Goal: Transaction & Acquisition: Purchase product/service

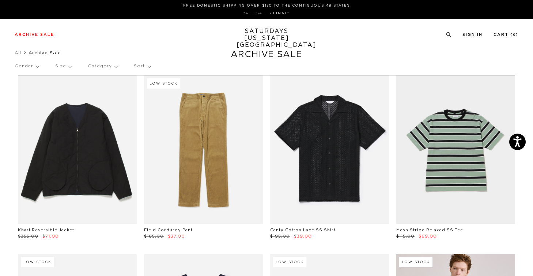
click at [35, 68] on p "Gender" at bounding box center [27, 66] width 24 height 17
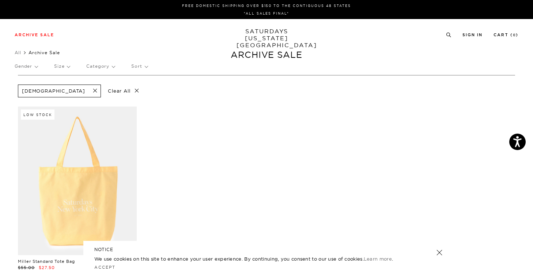
click at [85, 90] on span at bounding box center [92, 90] width 15 height 7
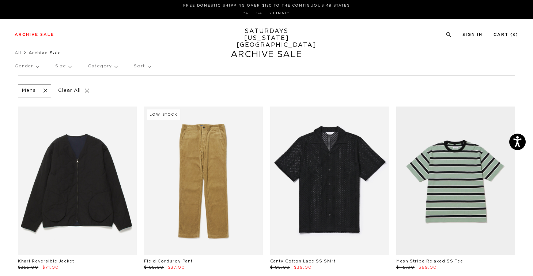
click at [57, 69] on p "Size" at bounding box center [63, 66] width 16 height 17
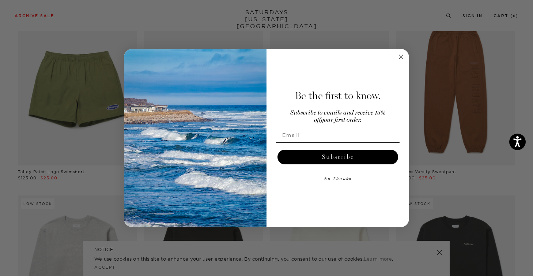
scroll to position [1519, 1]
click at [399, 57] on circle "Close dialog" at bounding box center [401, 57] width 8 height 8
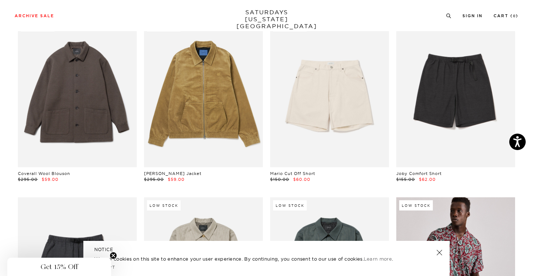
scroll to position [7925, 2]
